Goal: Navigation & Orientation: Find specific page/section

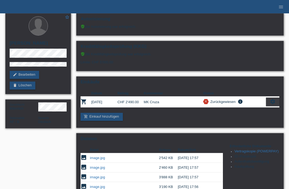
scroll to position [2, 0]
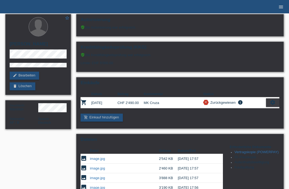
click at [278, 9] on icon "menu" at bounding box center [280, 6] width 5 height 5
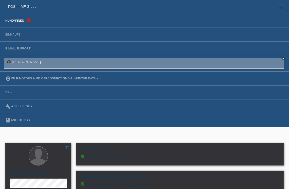
click at [18, 22] on link "Kund*innen" at bounding box center [15, 20] width 24 height 3
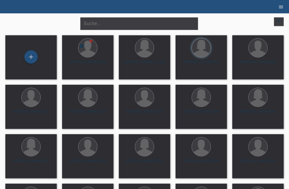
click at [279, 6] on icon "menu" at bounding box center [280, 6] width 5 height 5
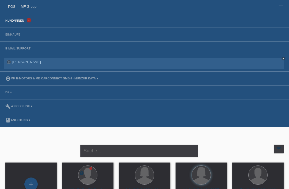
click at [278, 6] on link "menu" at bounding box center [280, 6] width 11 height 3
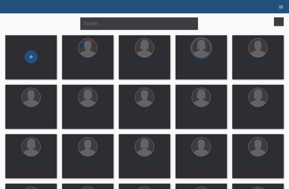
click at [281, 6] on icon "menu" at bounding box center [280, 6] width 5 height 5
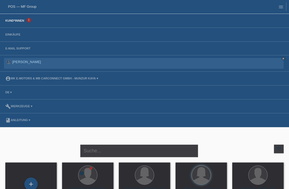
click at [17, 22] on link "Kund*innen" at bounding box center [15, 20] width 24 height 3
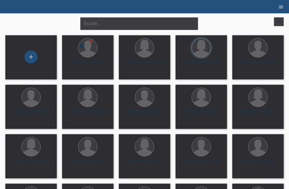
click at [282, 9] on icon "menu" at bounding box center [280, 6] width 5 height 5
